Goal: Task Accomplishment & Management: Manage account settings

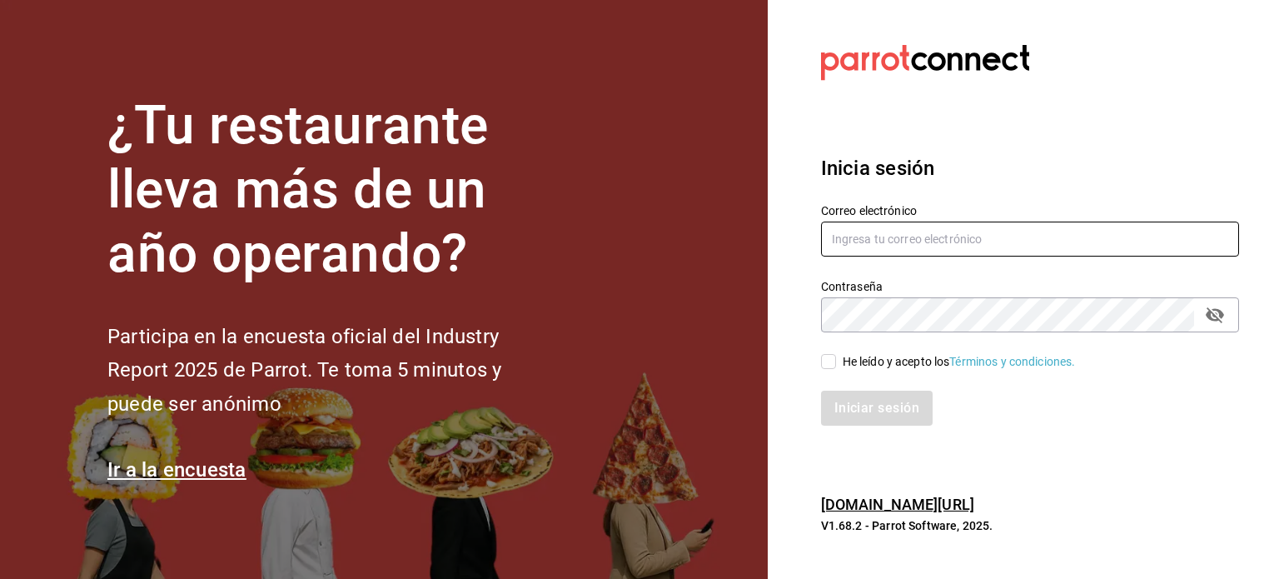
type input "angel.ramos.0386@gmail.com"
click at [889, 247] on input "angel.ramos.0386@gmail.com" at bounding box center [1030, 239] width 418 height 35
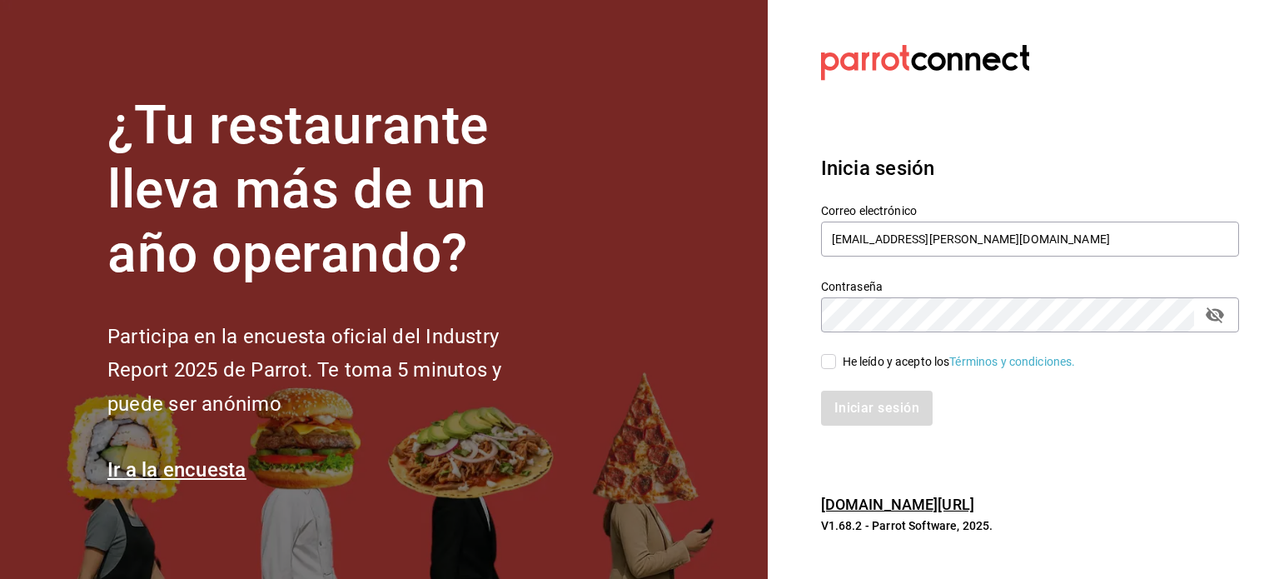
click at [840, 363] on span "He leído y acepto los Términos y condiciones." at bounding box center [956, 361] width 240 height 17
click at [836, 363] on input "He leído y acepto los Términos y condiciones." at bounding box center [828, 361] width 15 height 15
checkbox input "true"
click at [844, 396] on button "Iniciar sesión" at bounding box center [877, 408] width 113 height 35
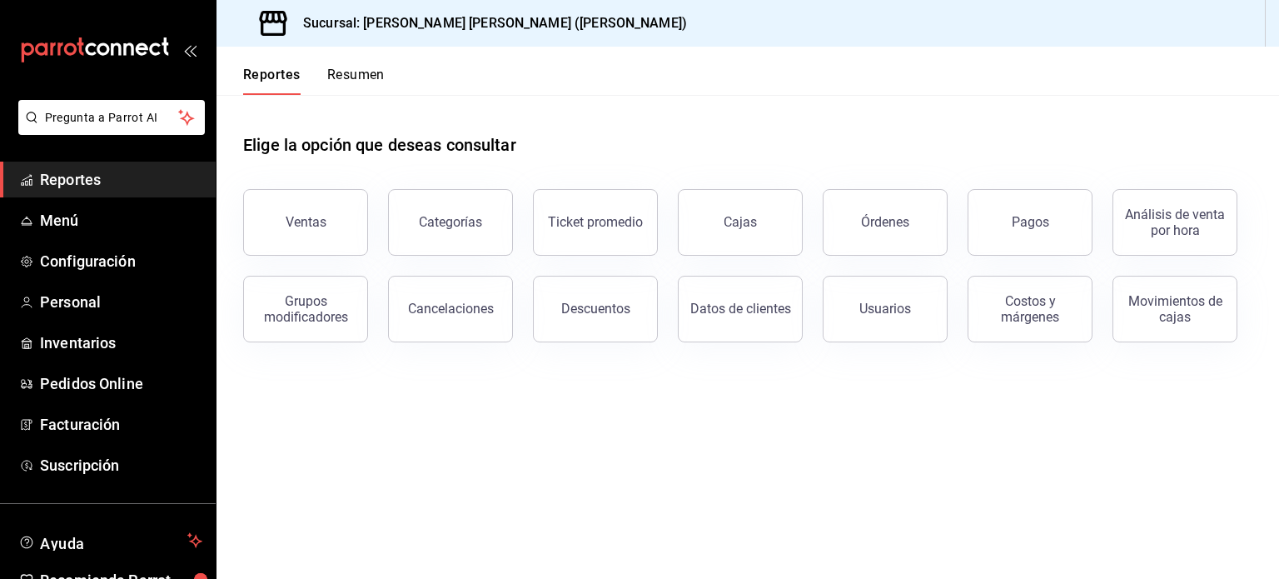
drag, startPoint x: 449, startPoint y: 442, endPoint x: 396, endPoint y: 445, distance: 52.5
click at [449, 442] on main "Elige la opción que deseas consultar Ventas Categorías Ticket promedio Cajas Ór…" at bounding box center [748, 337] width 1063 height 484
click at [78, 348] on span "Inventarios" at bounding box center [121, 342] width 162 height 22
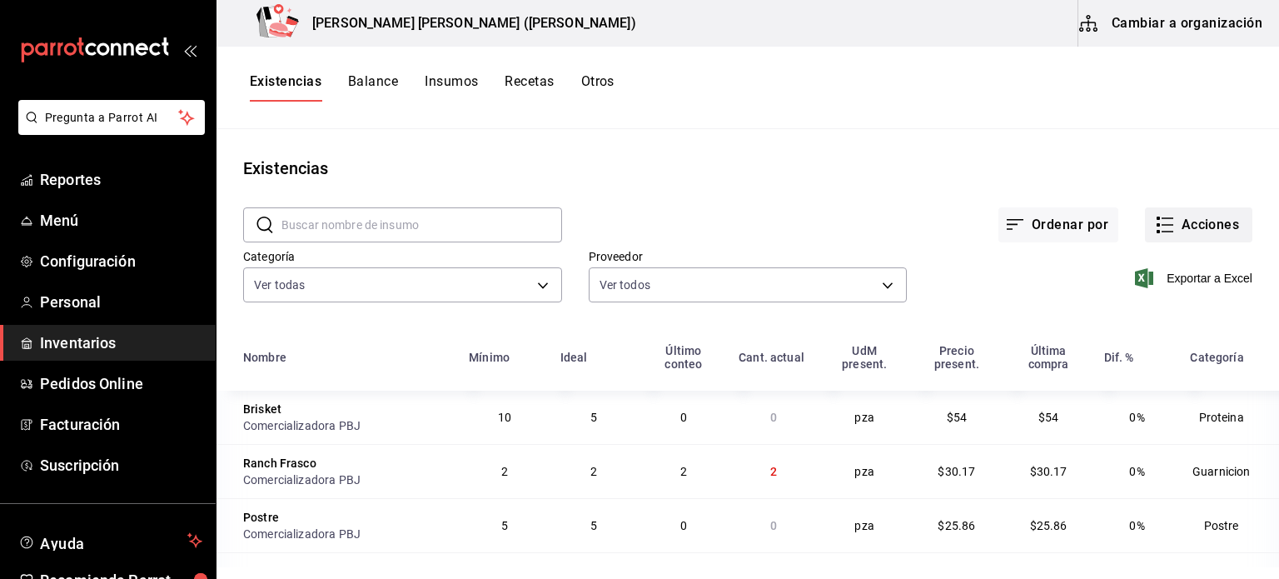
click at [1179, 236] on button "Acciones" at bounding box center [1198, 224] width 107 height 35
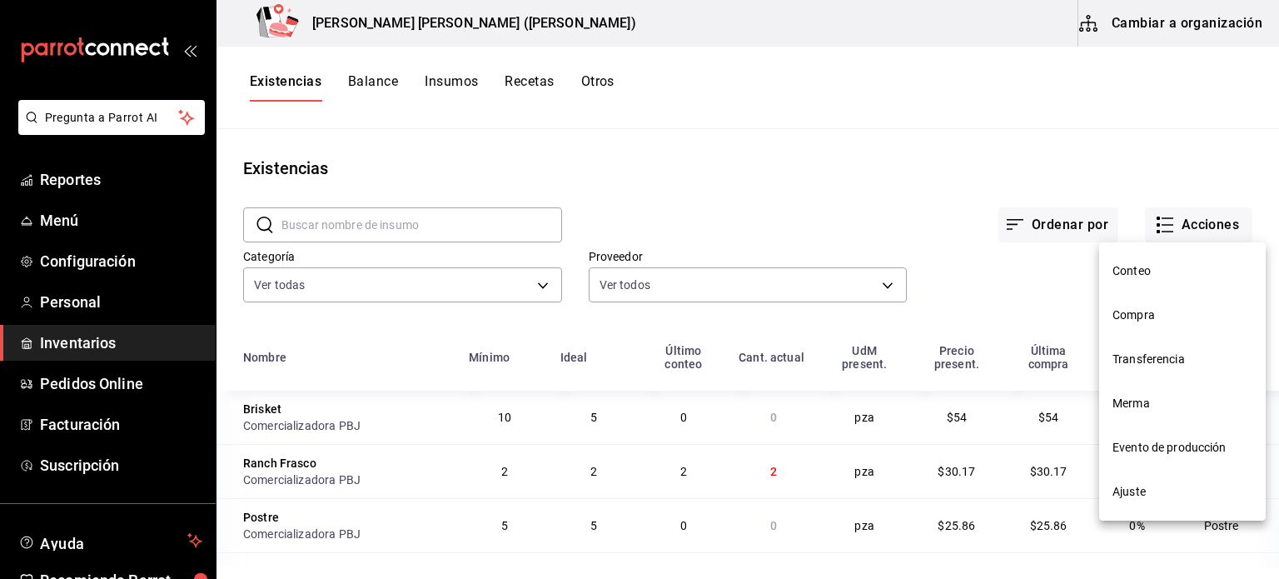
click at [1111, 489] on li "Ajuste" at bounding box center [1182, 492] width 167 height 44
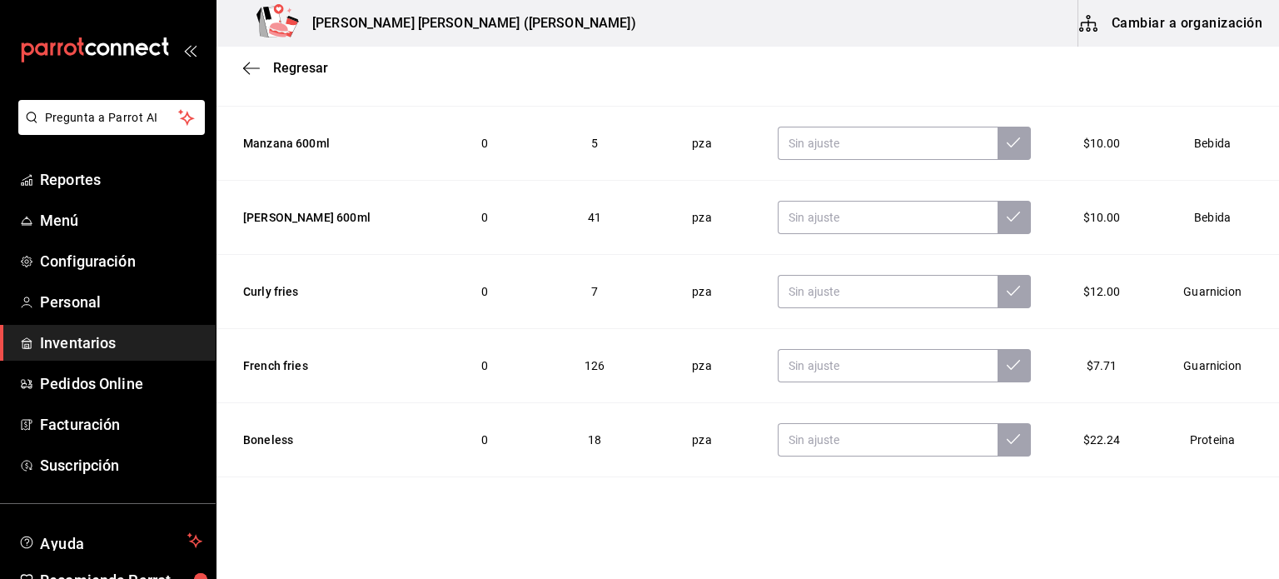
scroll to position [1134, 0]
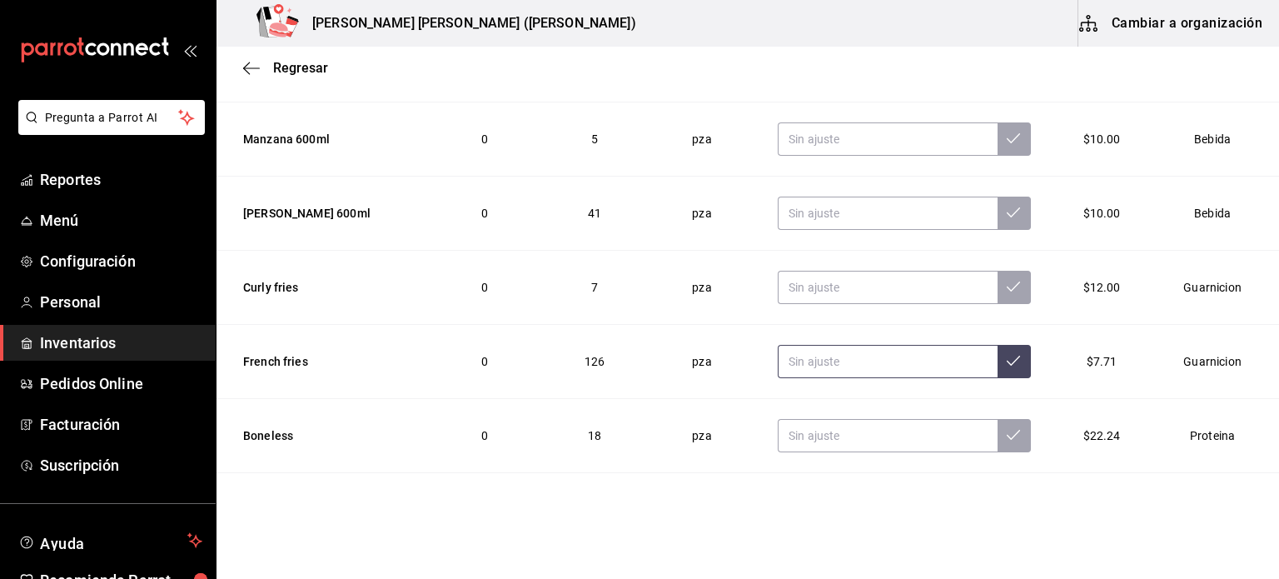
click at [818, 365] on input "text" at bounding box center [888, 361] width 220 height 33
type input "124.00"
click at [998, 372] on button at bounding box center [1014, 361] width 33 height 33
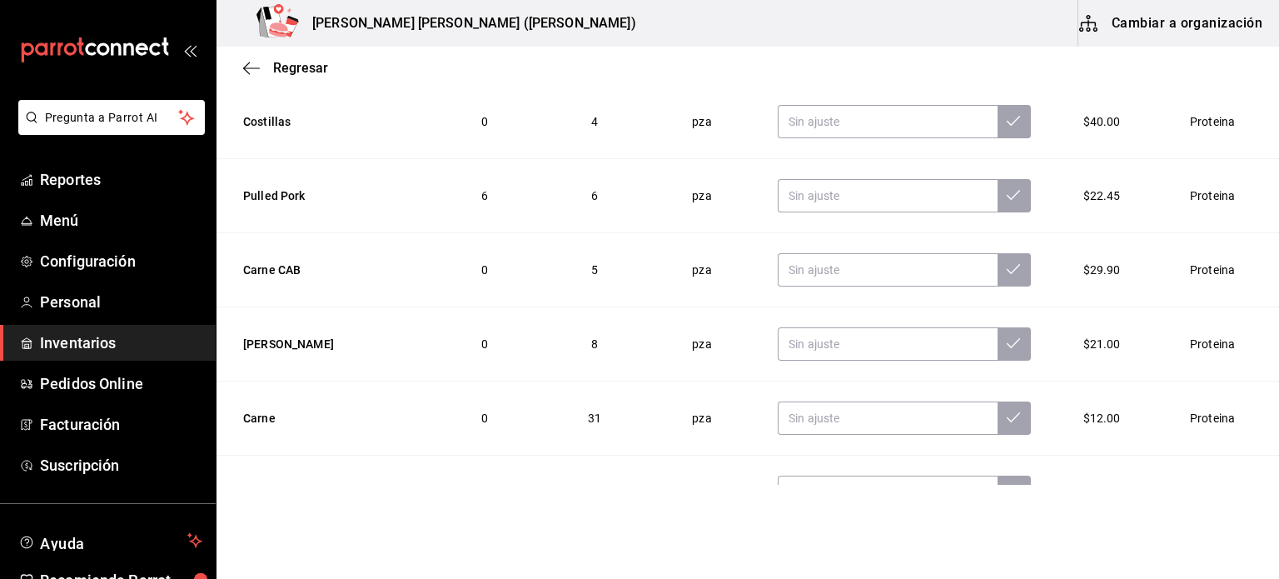
scroll to position [1551, 0]
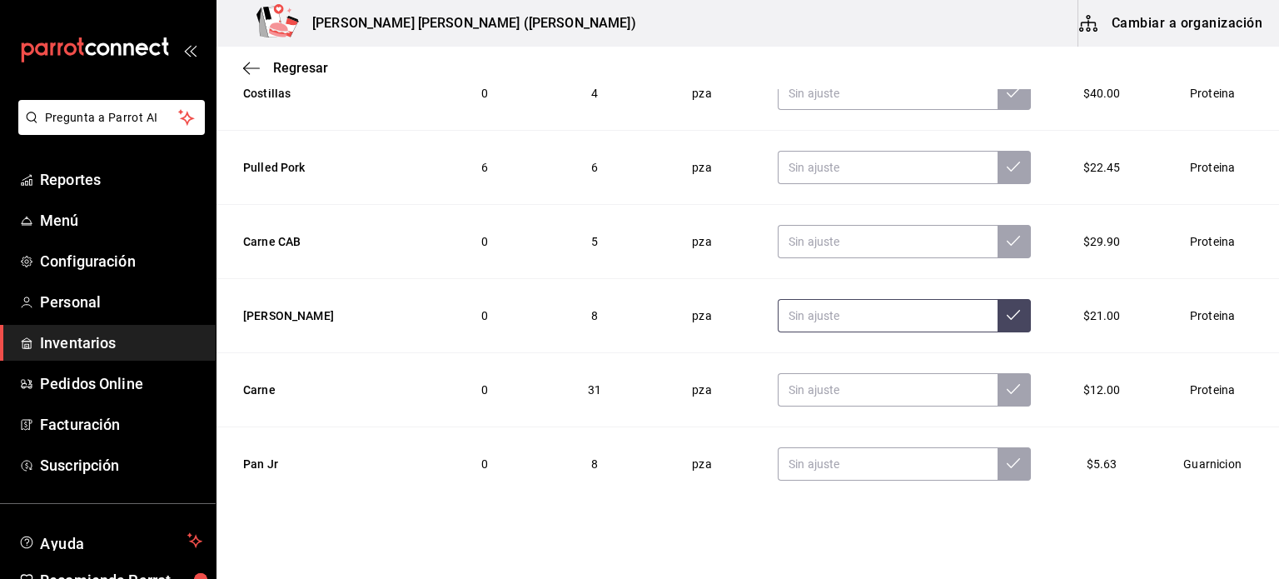
click at [836, 319] on input "text" at bounding box center [888, 315] width 220 height 33
type input "7.00"
click at [998, 301] on button at bounding box center [1014, 315] width 33 height 33
click at [303, 72] on span "Regresar" at bounding box center [300, 68] width 55 height 16
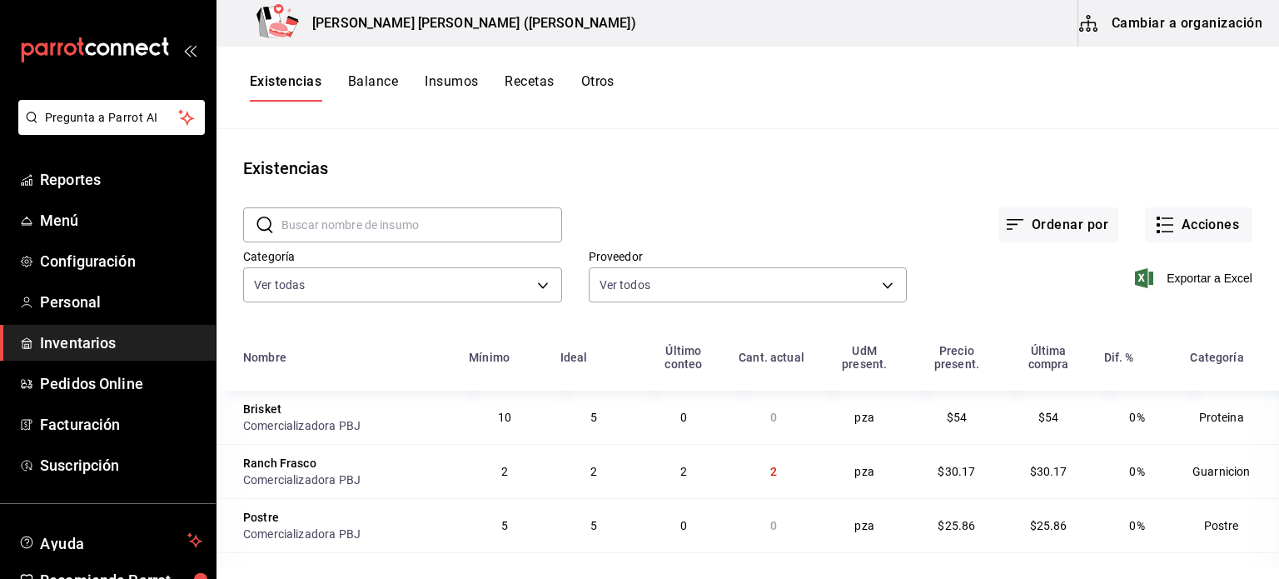
click at [1136, 170] on div "Existencias" at bounding box center [748, 168] width 1063 height 25
click at [1197, 232] on button "Acciones" at bounding box center [1198, 224] width 107 height 35
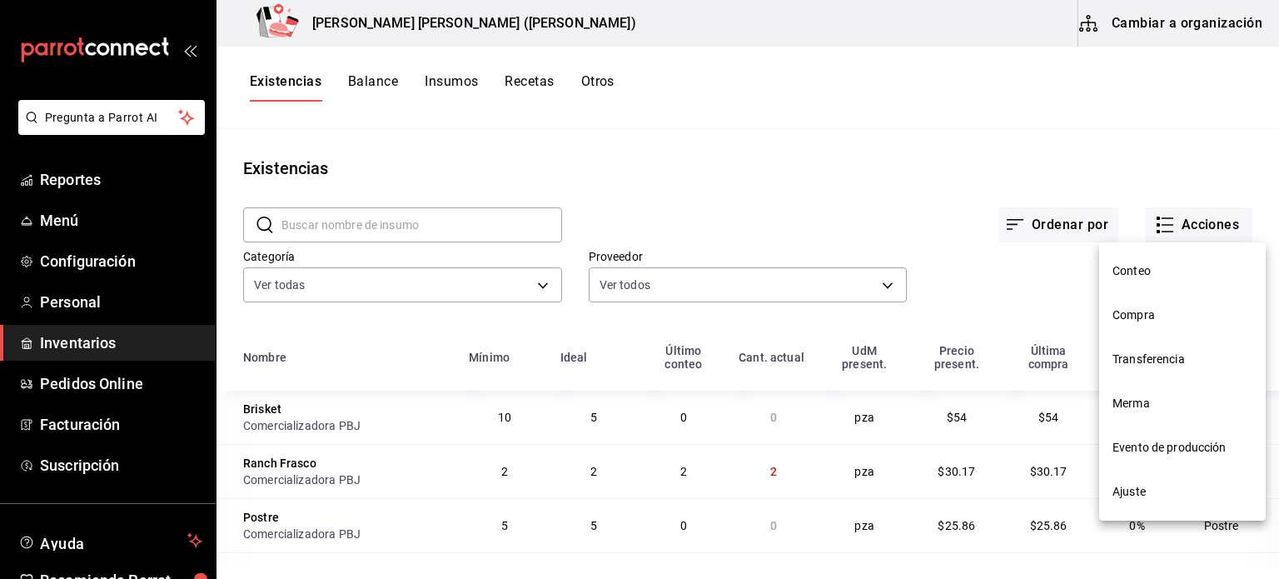
click at [1168, 320] on span "Compra" at bounding box center [1183, 314] width 140 height 17
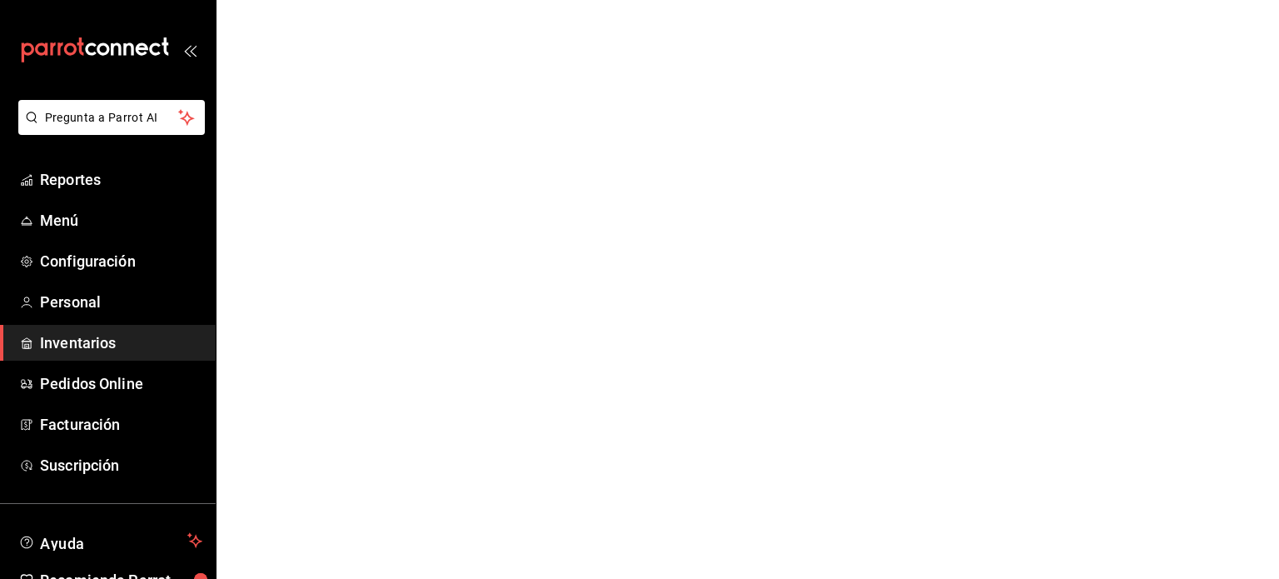
click at [91, 326] on link "Inventarios" at bounding box center [108, 343] width 216 height 36
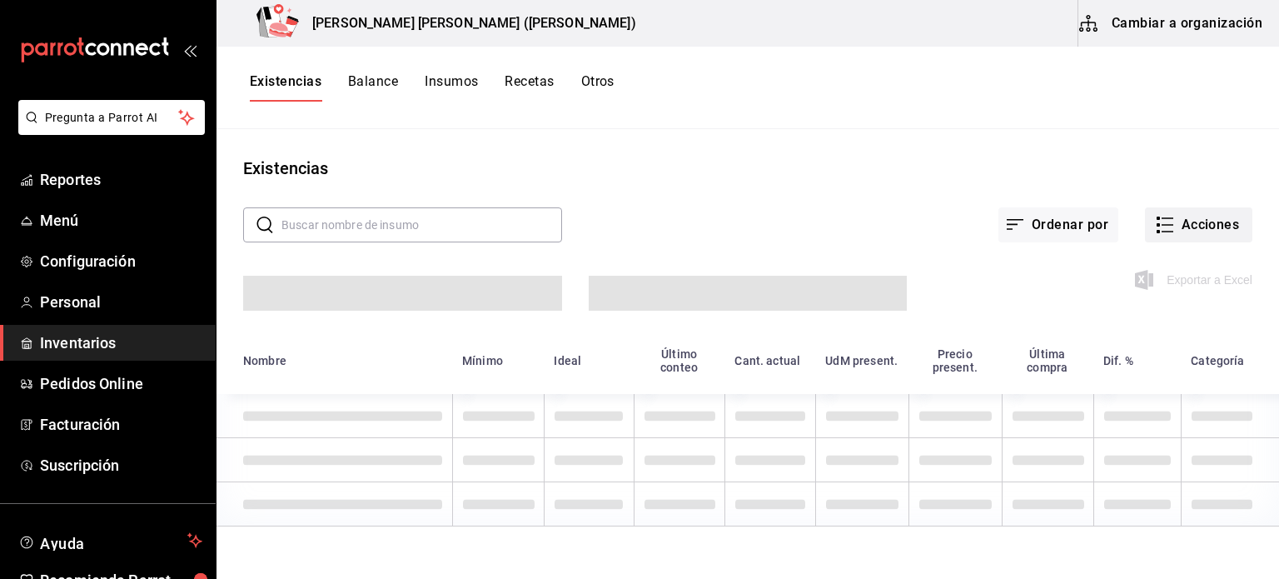
click at [1178, 212] on button "Acciones" at bounding box center [1198, 224] width 107 height 35
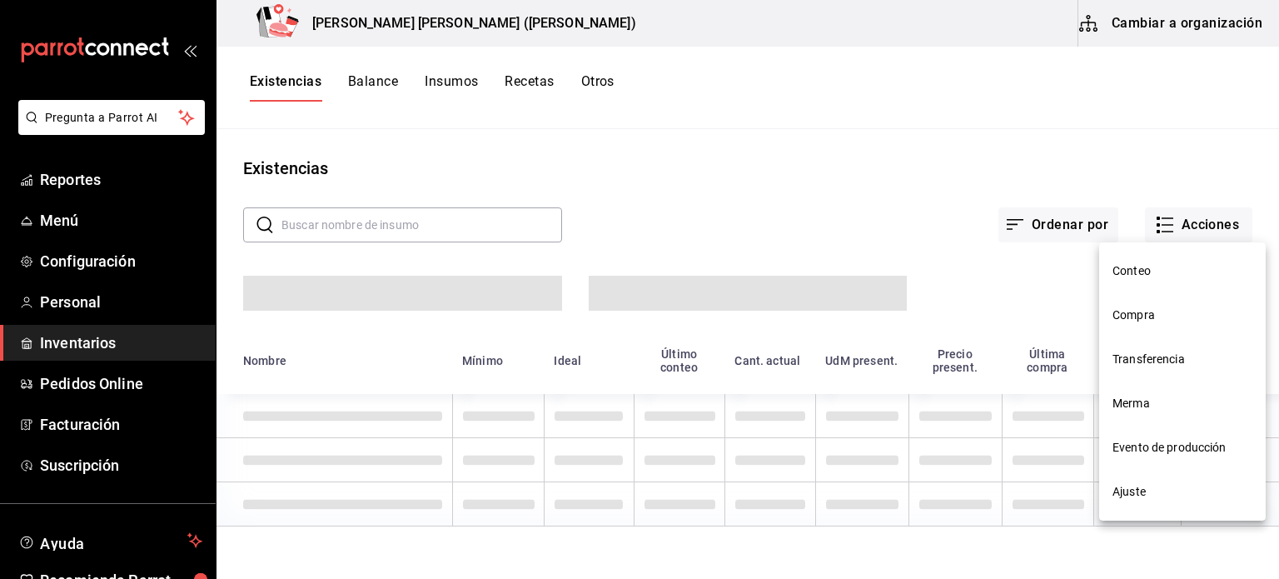
click at [1153, 308] on span "Compra" at bounding box center [1183, 314] width 140 height 17
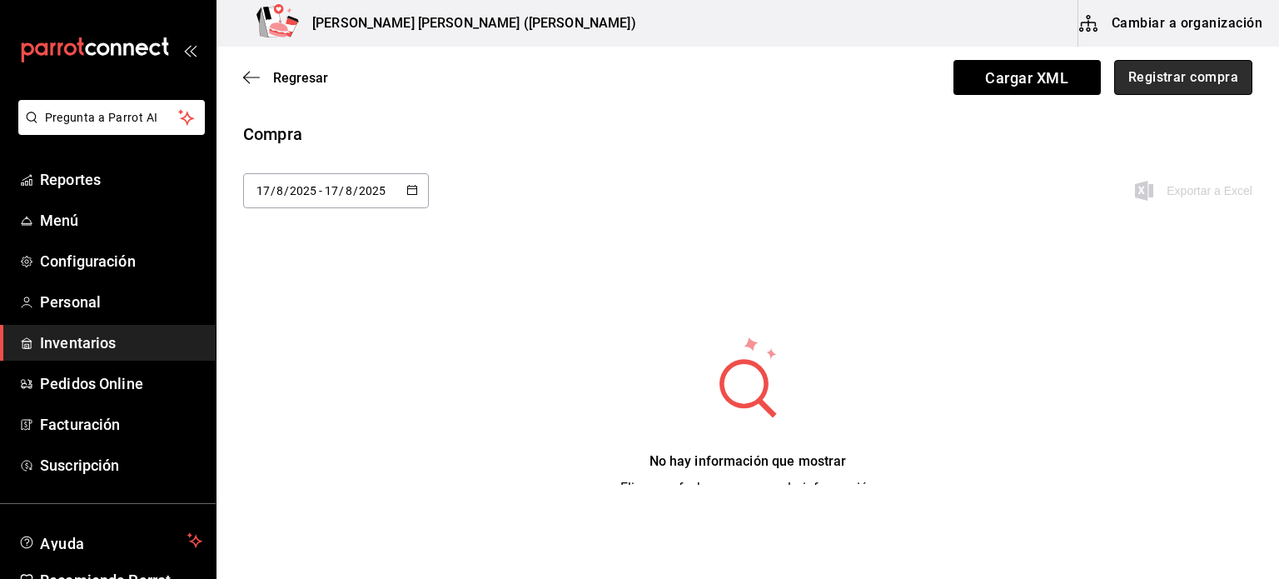
click at [1169, 82] on button "Registrar compra" at bounding box center [1183, 77] width 138 height 35
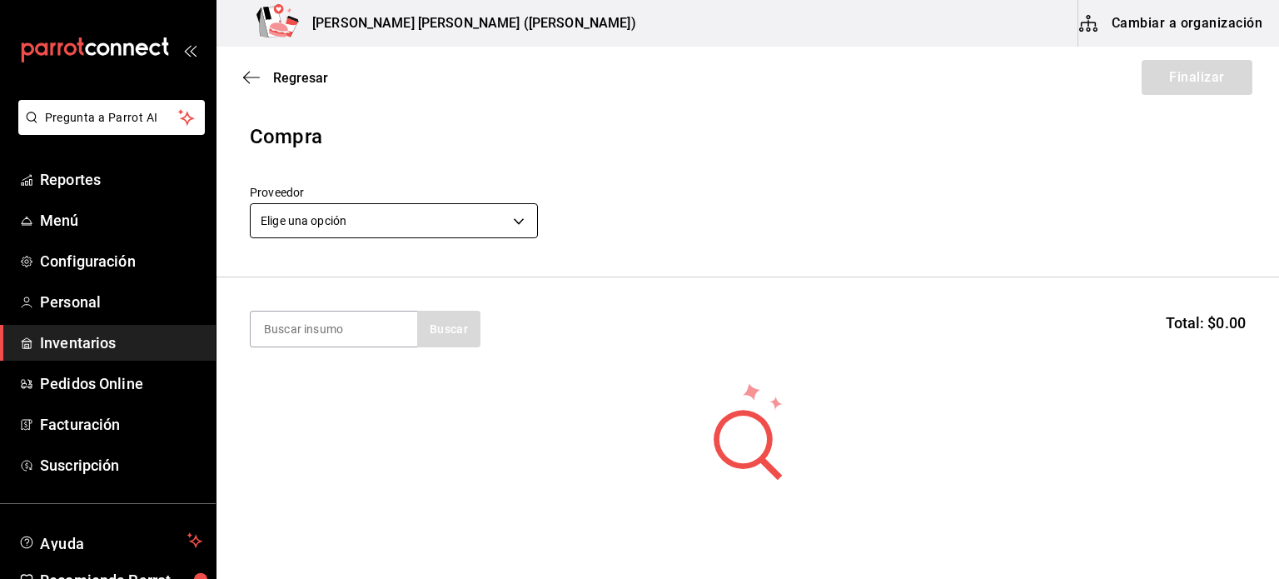
click at [343, 221] on body "Pregunta a Parrot AI Reportes Menú Configuración Personal Inventarios Pedidos O…" at bounding box center [639, 242] width 1279 height 485
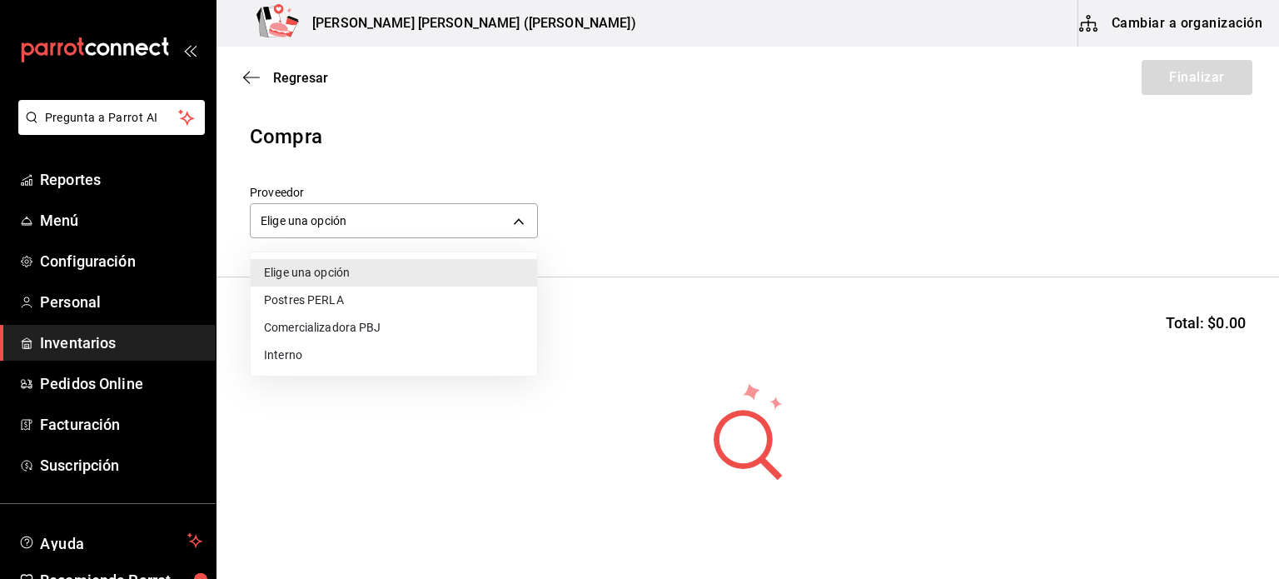
click at [316, 324] on li "Comercializadora PBJ" at bounding box center [394, 327] width 286 height 27
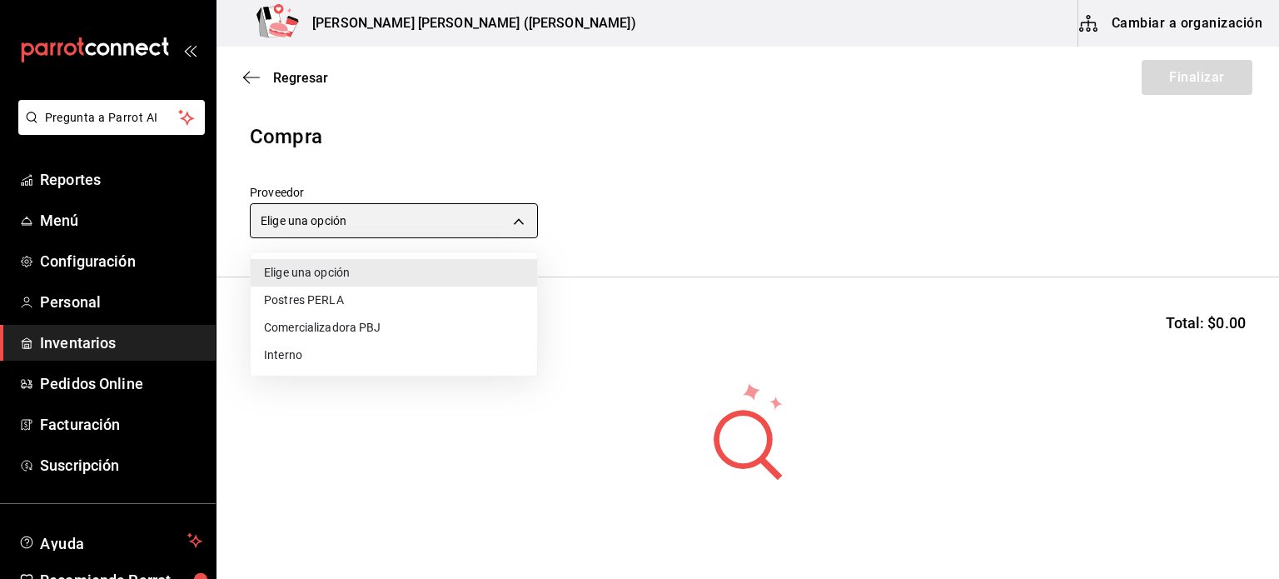
type input "73989370-521d-4bc8-8ea0-0c8e3494ddd7"
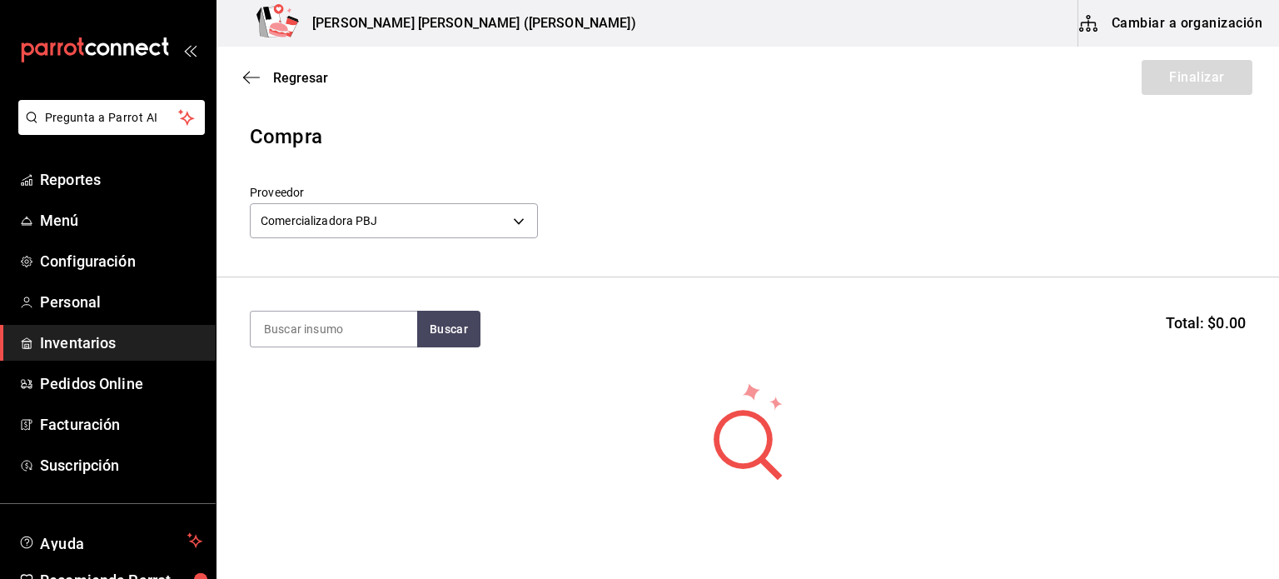
click at [316, 324] on input at bounding box center [334, 328] width 167 height 35
type input "pan"
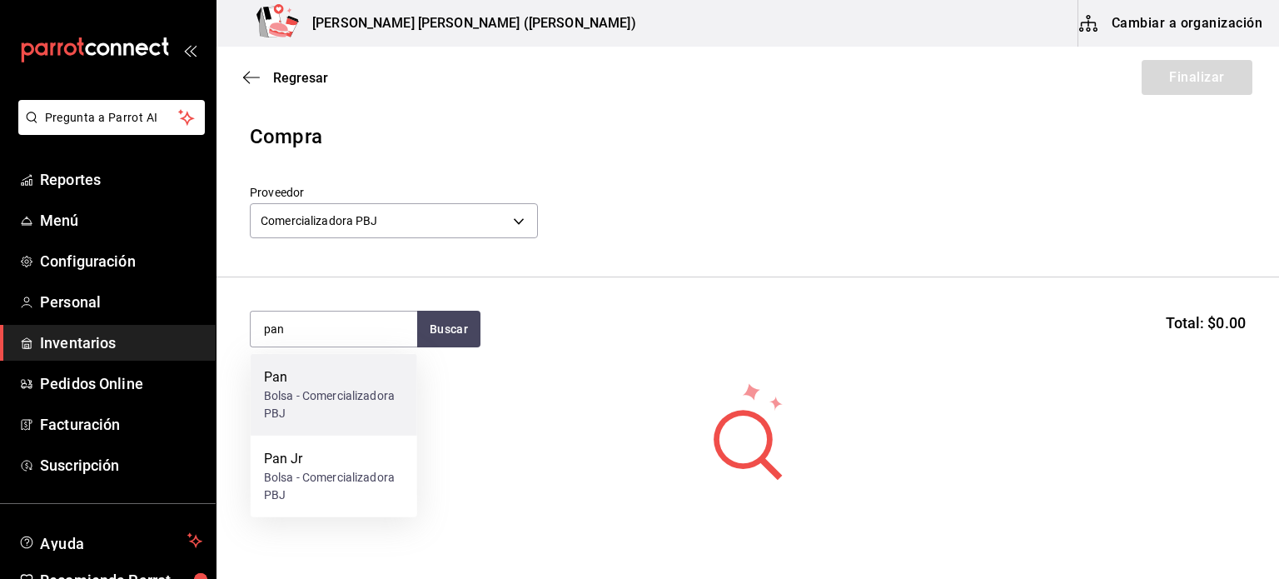
click at [311, 413] on div "Bolsa - Comercializadora PBJ" at bounding box center [334, 404] width 140 height 35
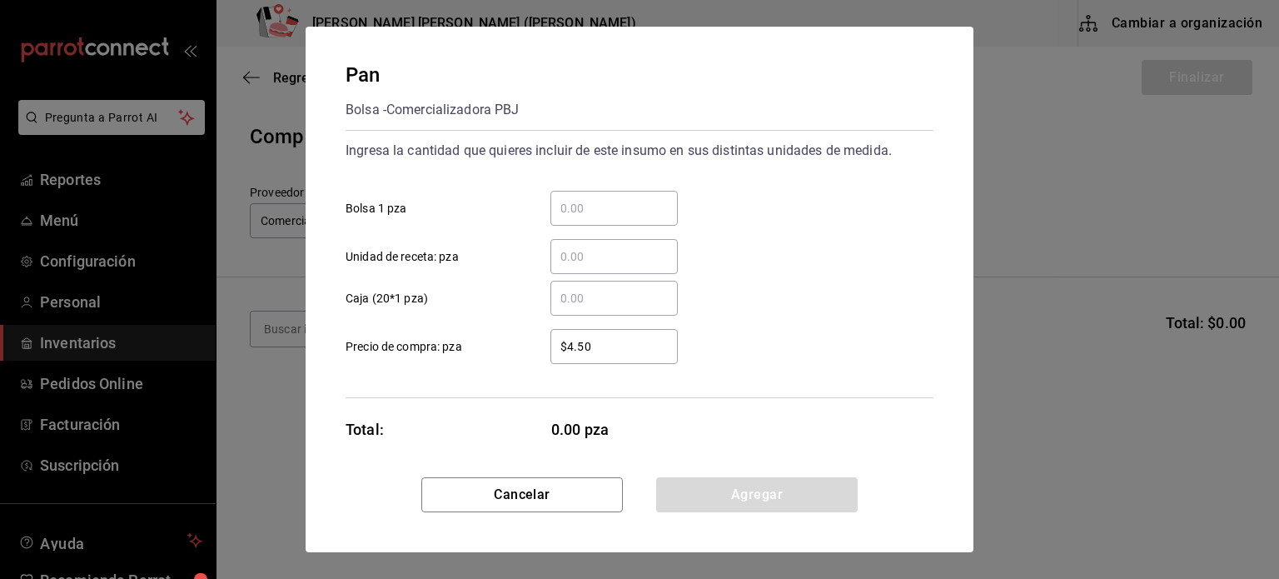
click at [600, 206] on input "​ Bolsa 1 pza" at bounding box center [614, 208] width 127 height 20
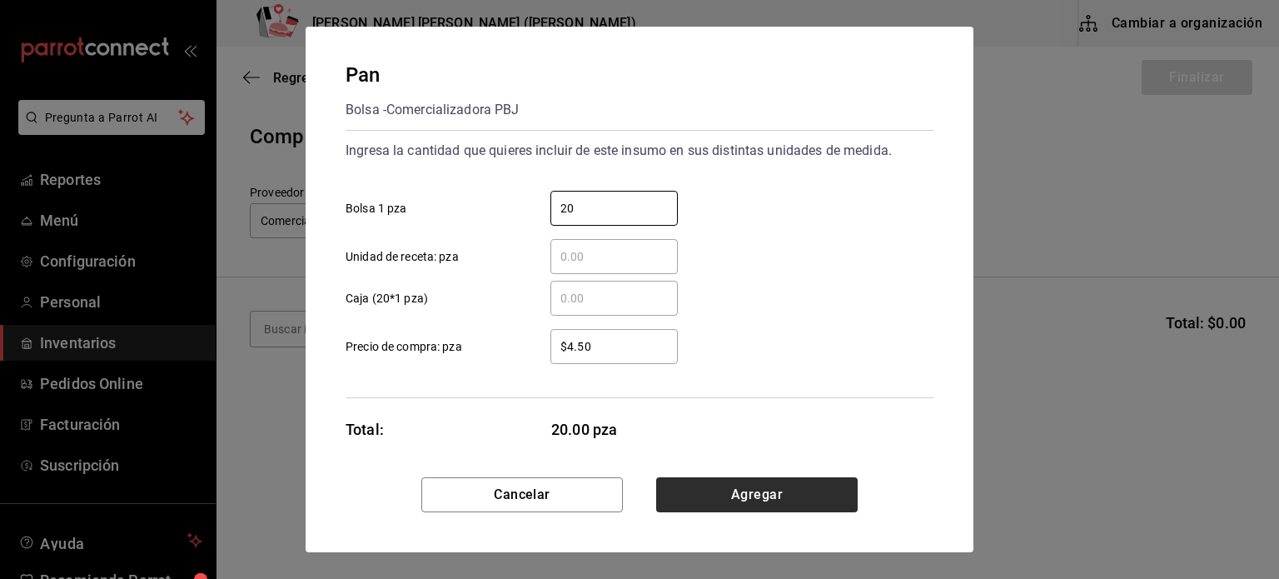
type input "20"
click at [766, 495] on button "Agregar" at bounding box center [757, 494] width 202 height 35
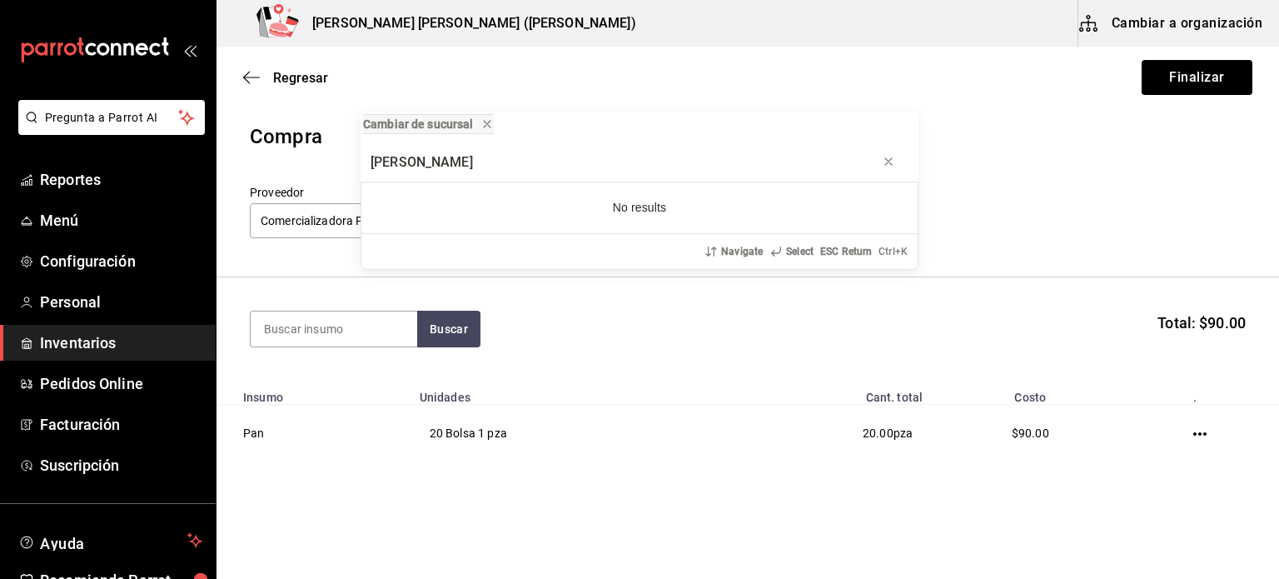
type input "[PERSON_NAME]"
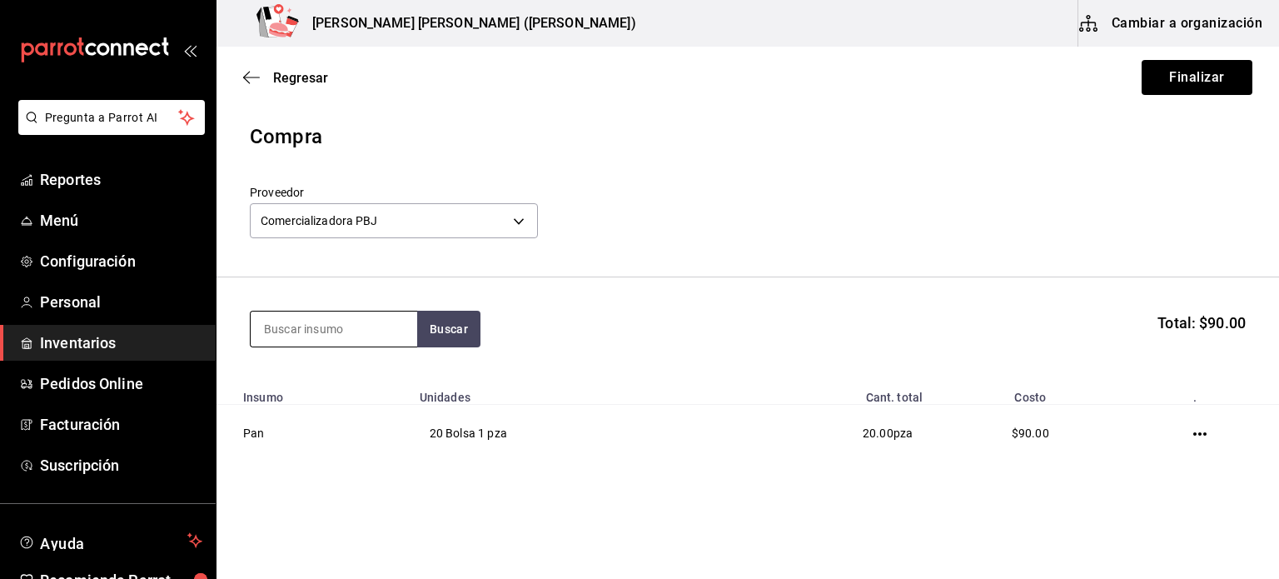
click at [327, 329] on input at bounding box center [334, 328] width 167 height 35
type input "carne"
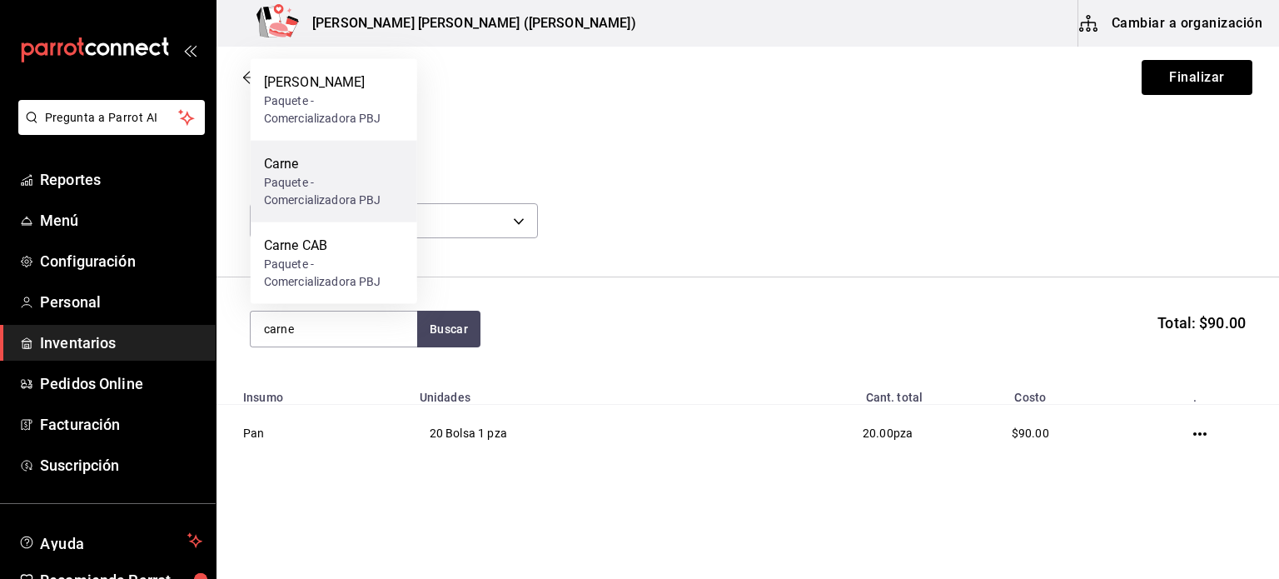
click at [264, 176] on div "Paquete - Comercializadora PBJ" at bounding box center [334, 191] width 140 height 35
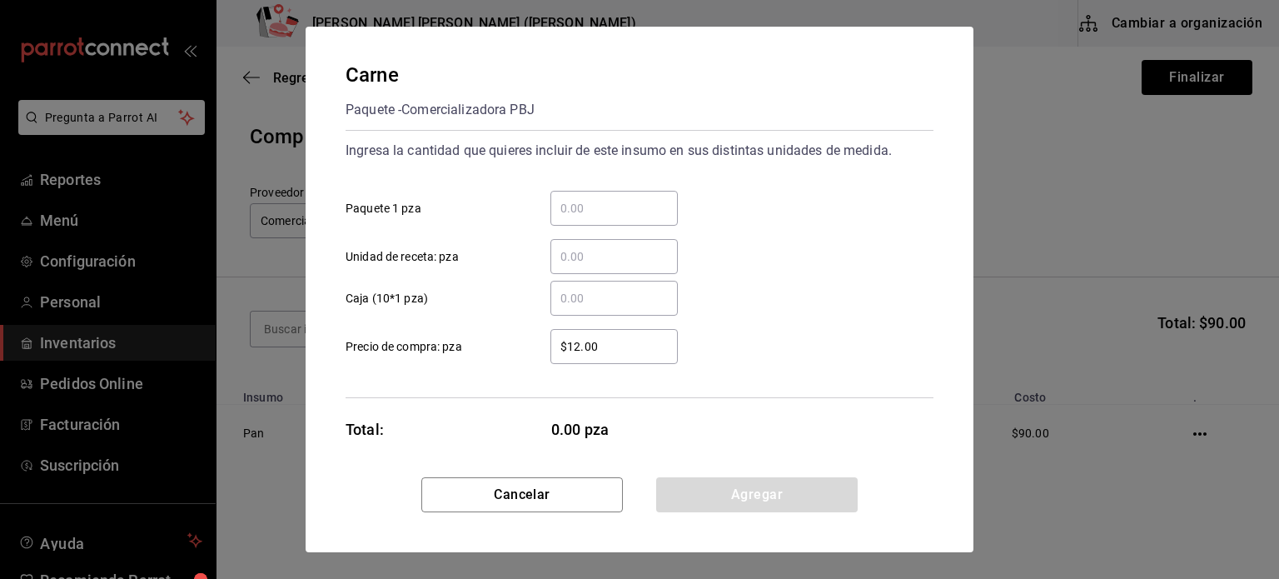
click at [595, 216] on input "​ Paquete 1 pza" at bounding box center [614, 208] width 127 height 20
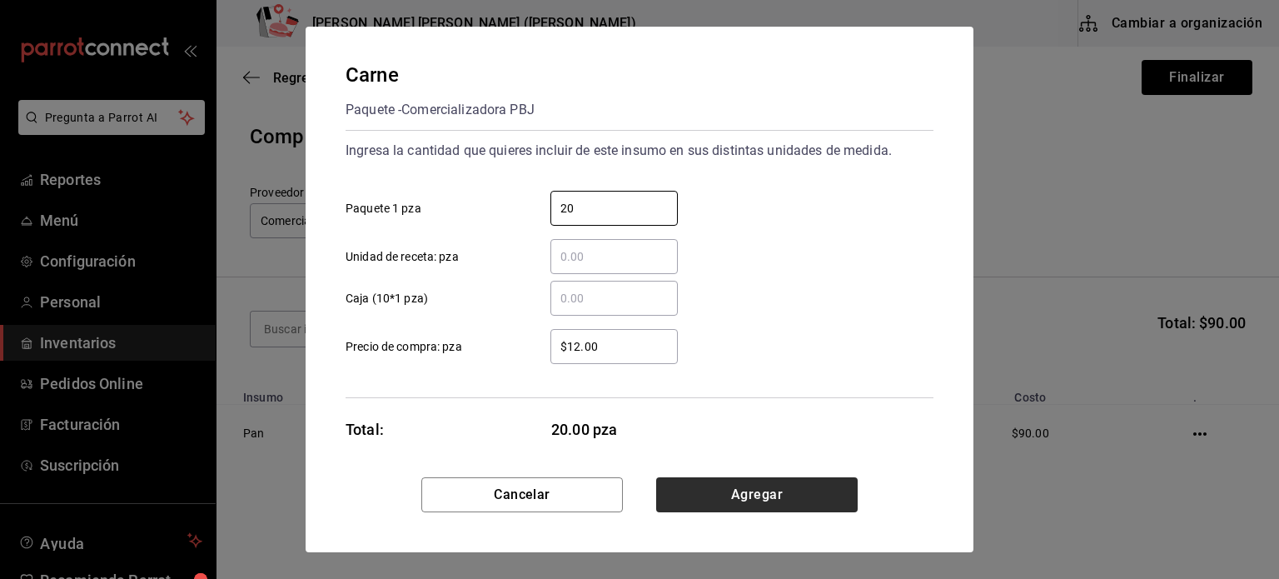
type input "20"
click at [798, 508] on button "Agregar" at bounding box center [757, 494] width 202 height 35
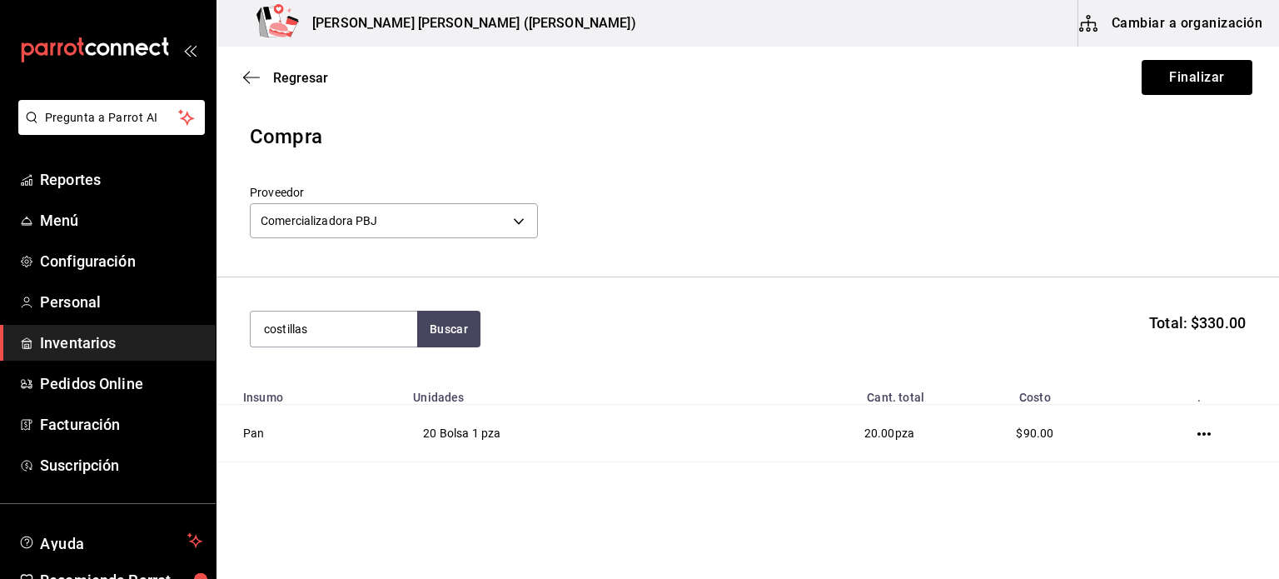
type input "costillas"
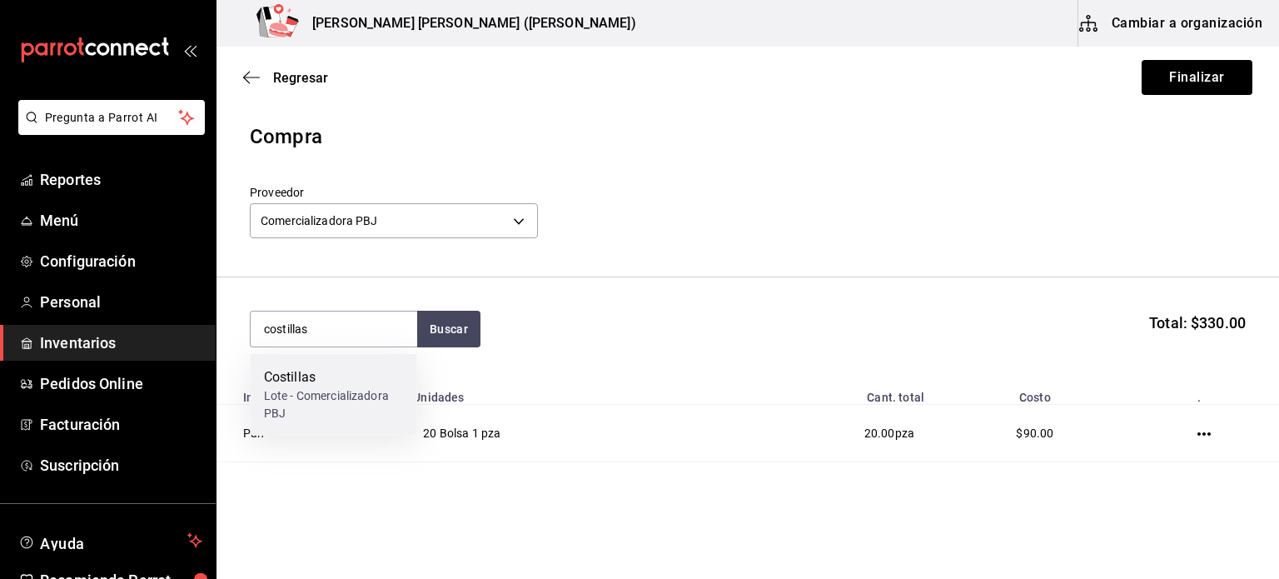
click at [369, 394] on div "Lote - Comercializadora PBJ" at bounding box center [334, 404] width 140 height 35
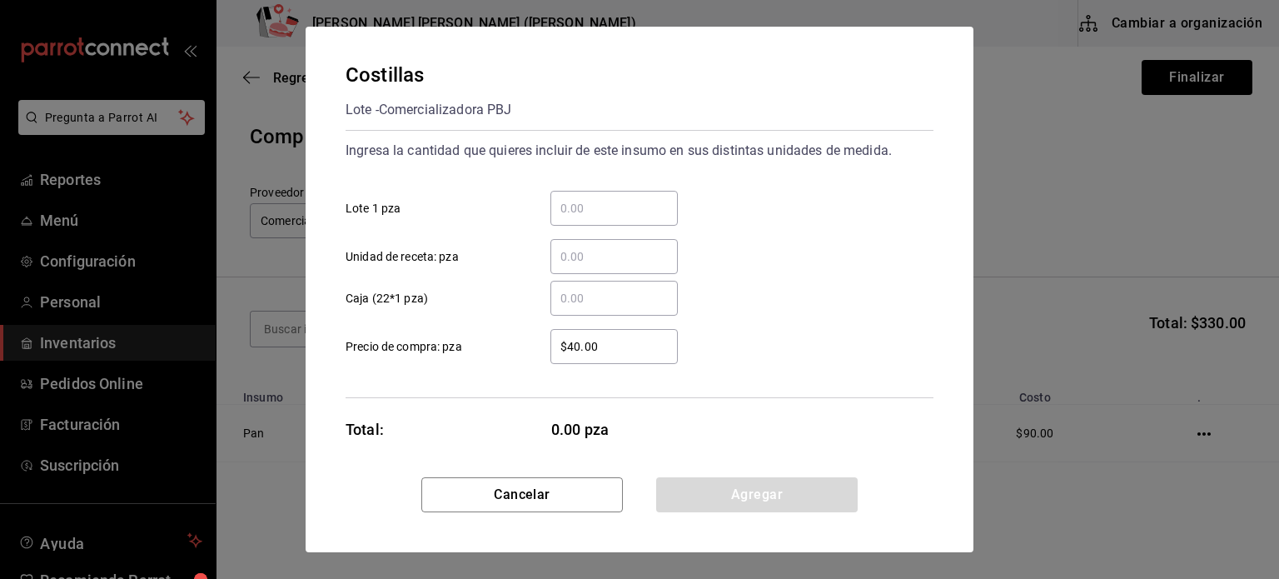
click at [582, 232] on div "​ Unidad de receta: pza" at bounding box center [632, 250] width 601 height 48
click at [583, 216] on input "​ Lote 1 pza" at bounding box center [614, 208] width 127 height 20
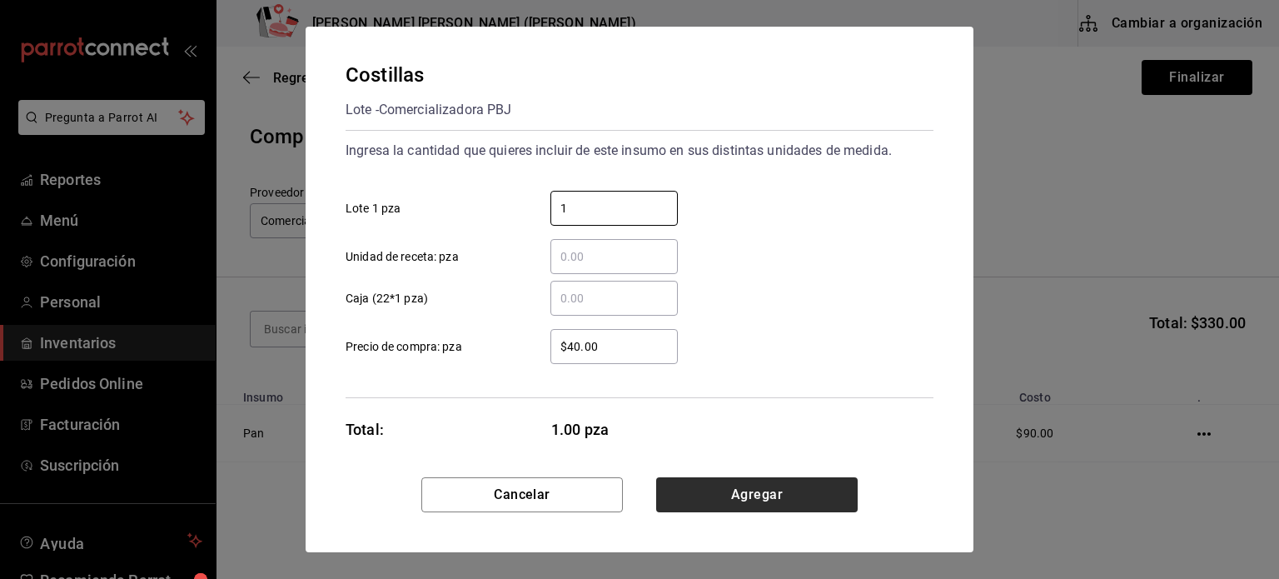
type input "1"
click at [750, 481] on button "Agregar" at bounding box center [757, 494] width 202 height 35
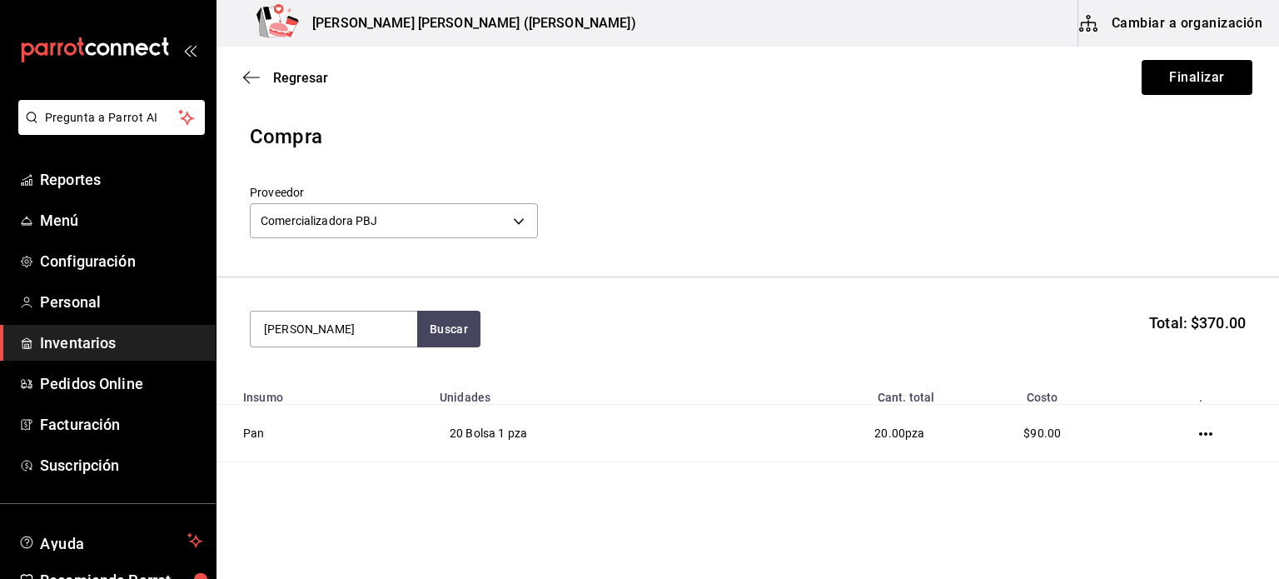
type input "[PERSON_NAME]"
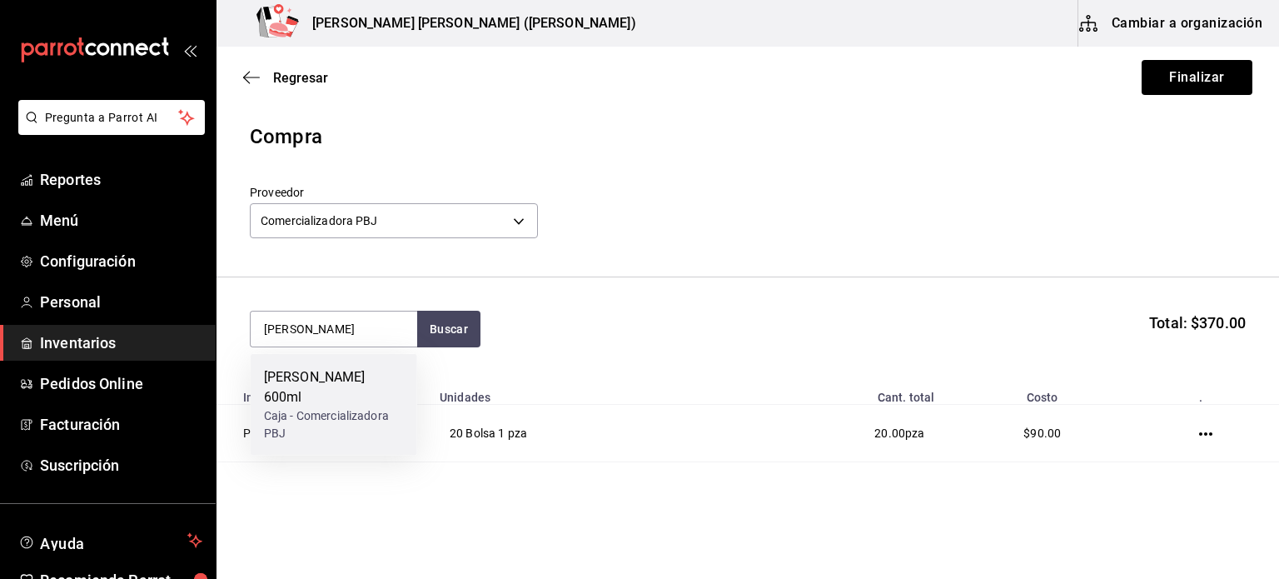
click at [391, 407] on div "Caja - Comercializadora PBJ" at bounding box center [334, 424] width 140 height 35
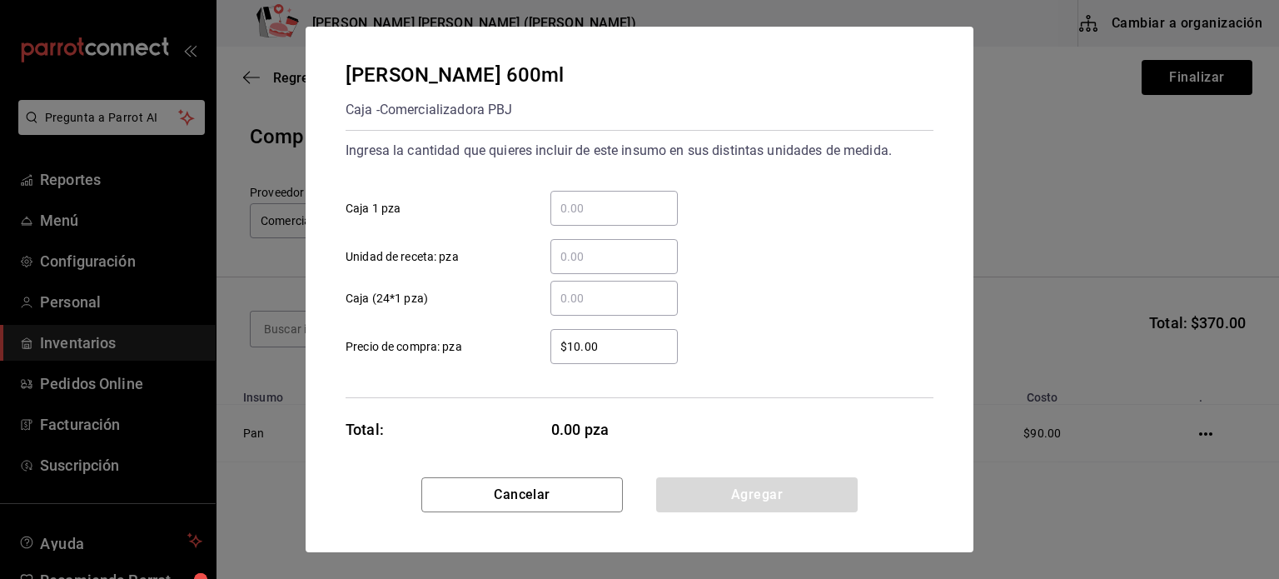
click at [643, 209] on input "​ Caja 1 pza" at bounding box center [614, 208] width 127 height 20
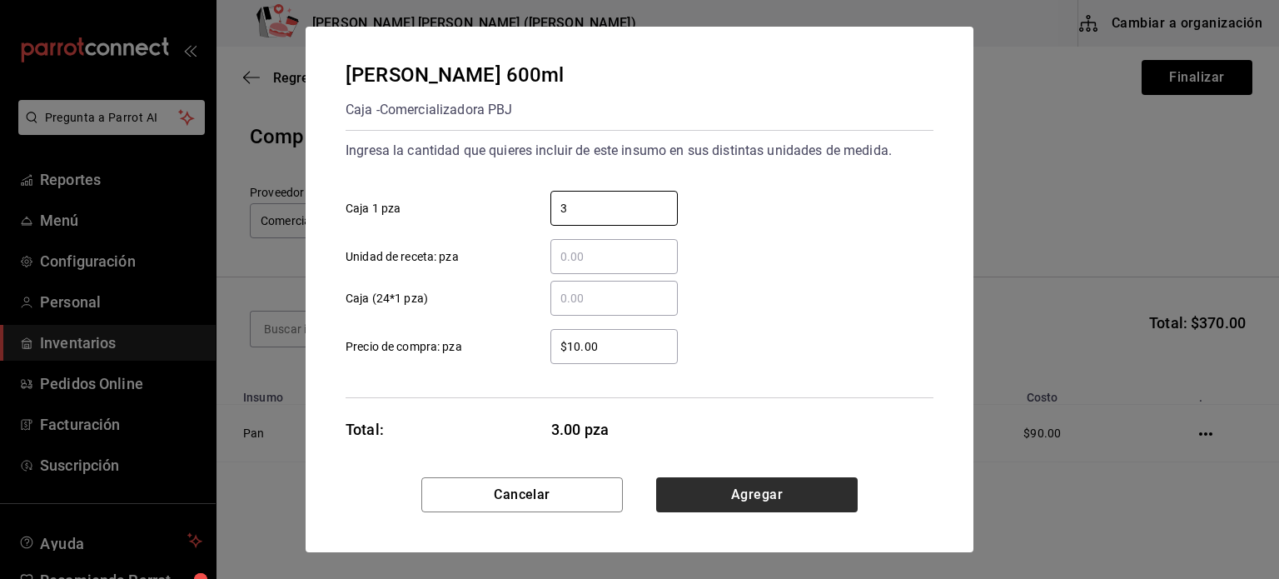
type input "3"
click at [800, 493] on button "Agregar" at bounding box center [757, 494] width 202 height 35
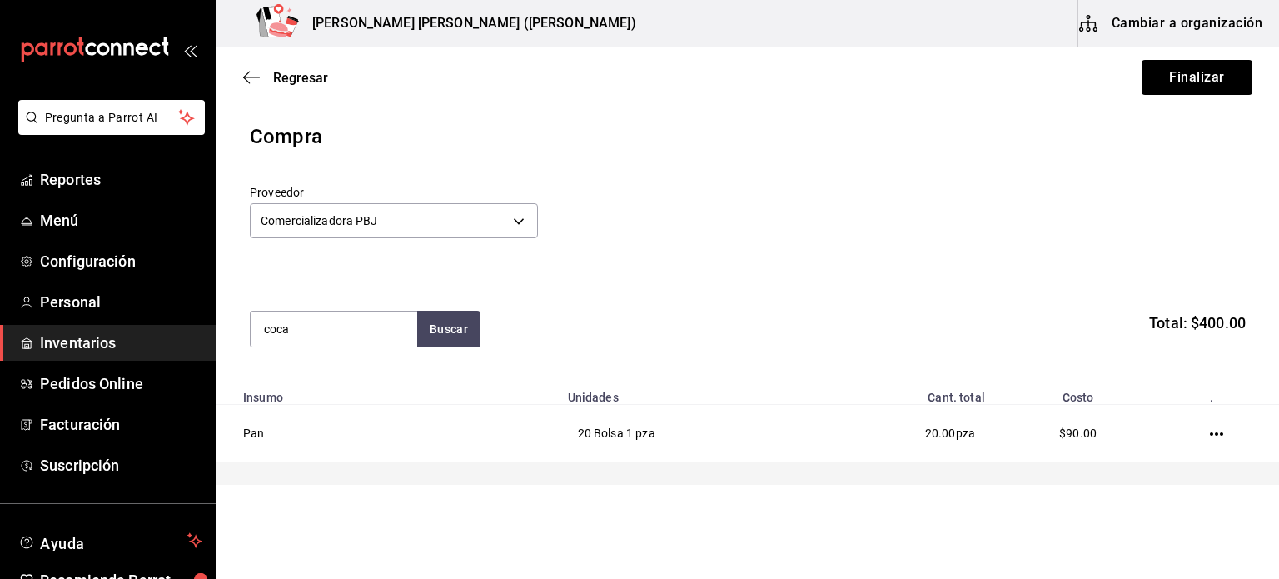
type input "coca"
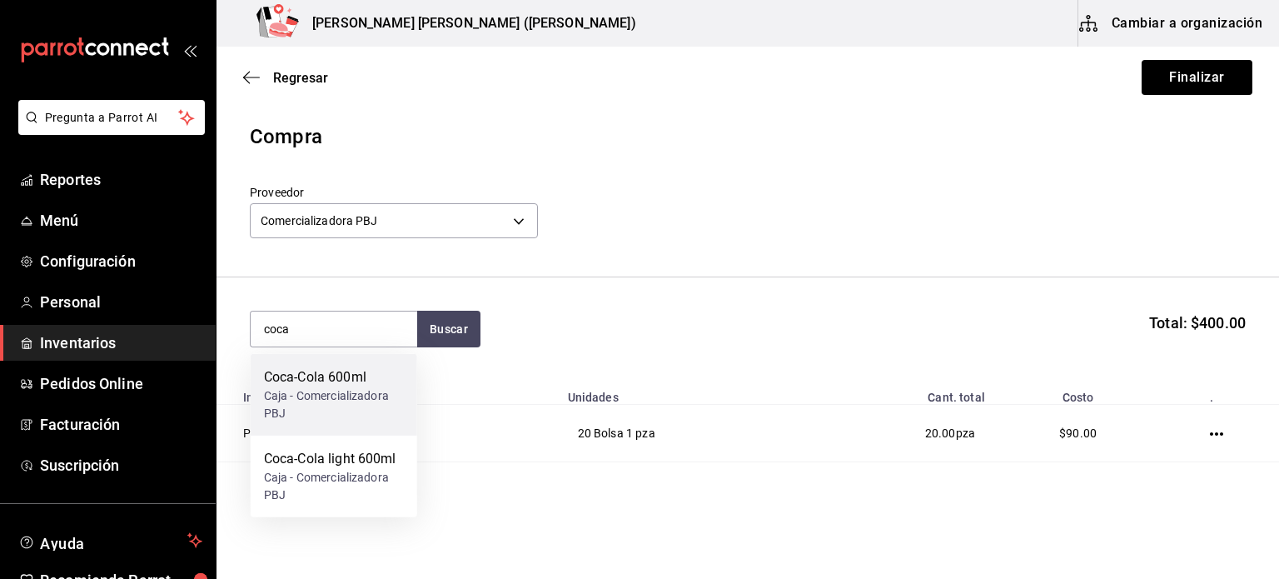
click at [302, 395] on div "Caja - Comercializadora PBJ" at bounding box center [334, 404] width 140 height 35
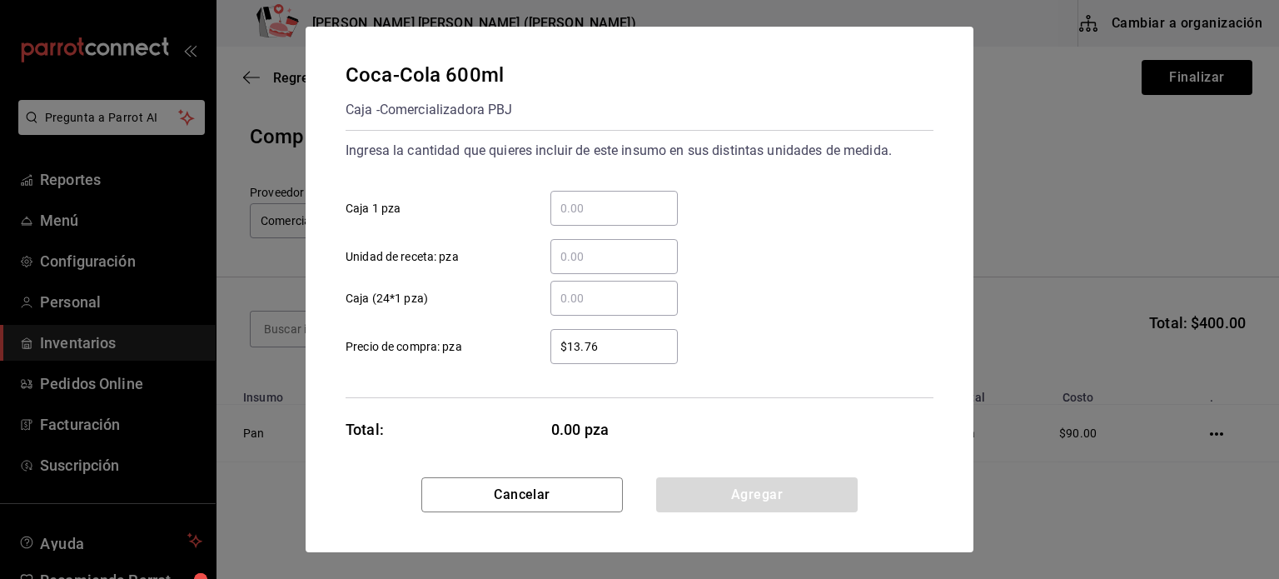
click at [626, 216] on input "​ Caja 1 pza" at bounding box center [614, 208] width 127 height 20
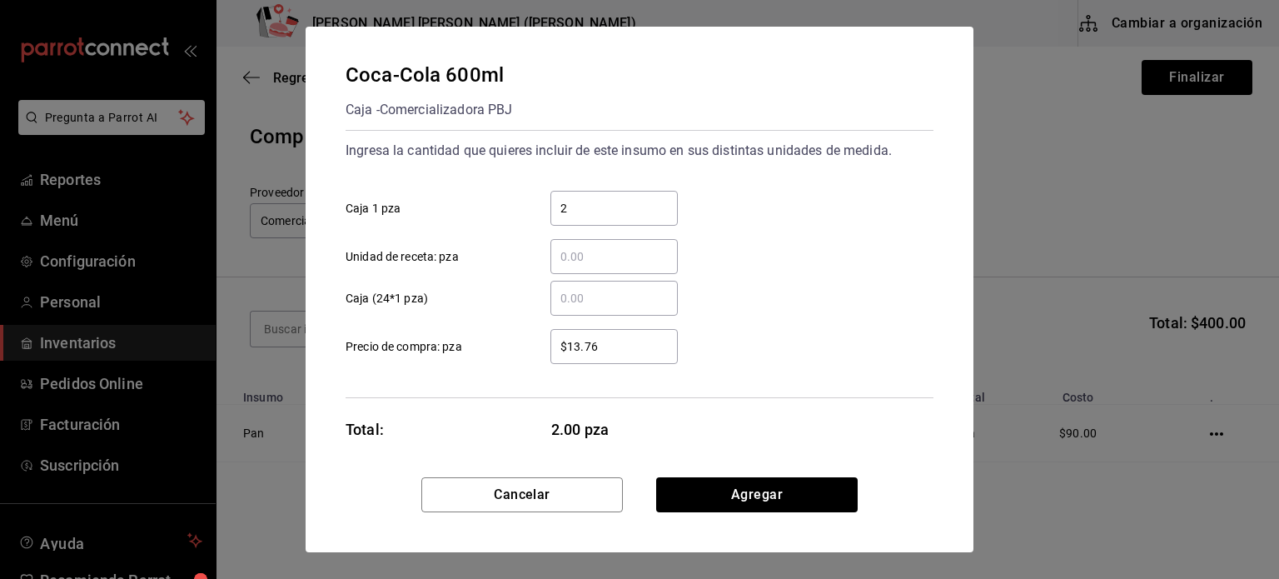
type input "2"
click at [768, 506] on button "Agregar" at bounding box center [757, 494] width 202 height 35
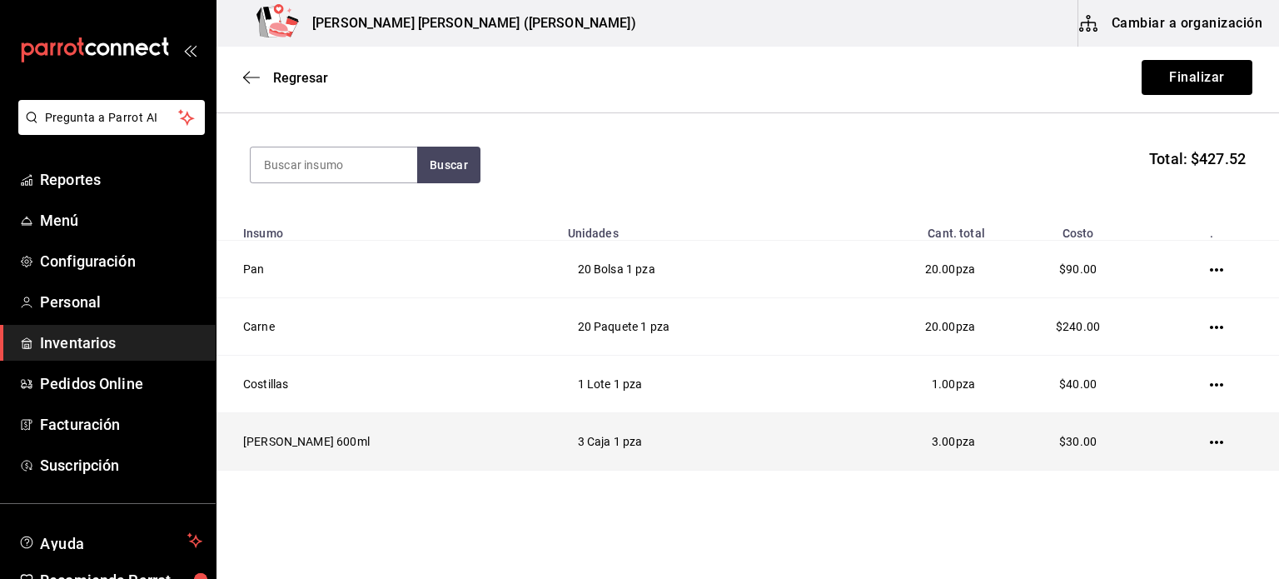
scroll to position [259, 0]
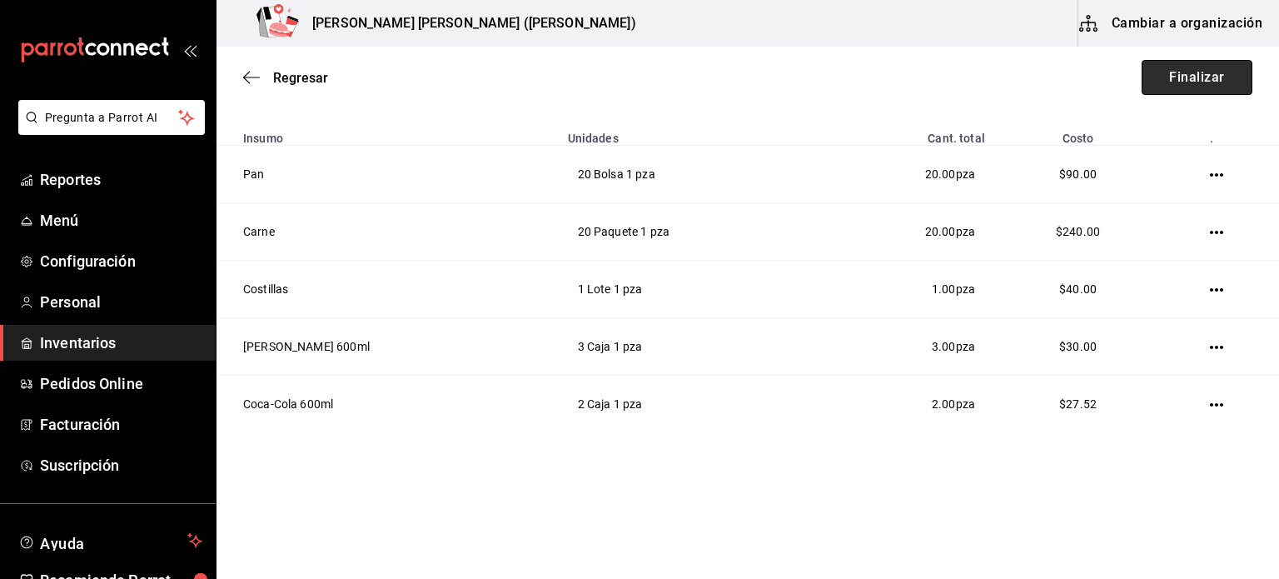
click at [1176, 82] on button "Finalizar" at bounding box center [1197, 77] width 111 height 35
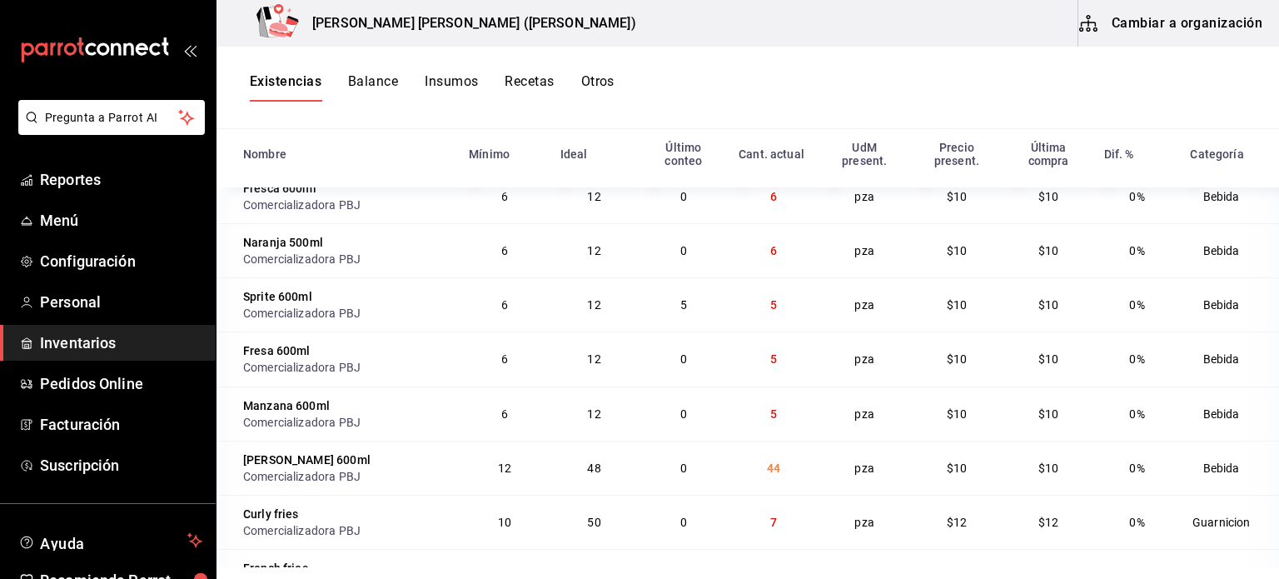
scroll to position [638, 0]
